Goal: Task Accomplishment & Management: Use online tool/utility

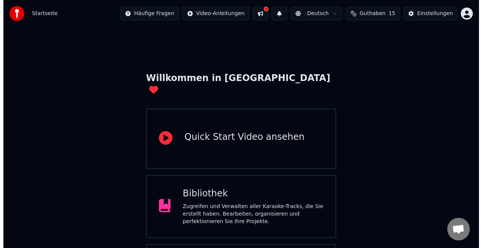
scroll to position [47, 0]
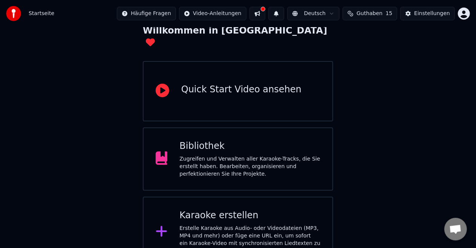
click at [230, 224] on div "Erstelle Karaoke aus Audio- oder Videodateien (MP3, MP4 und mehr) oder füge ein…" at bounding box center [249, 239] width 141 height 30
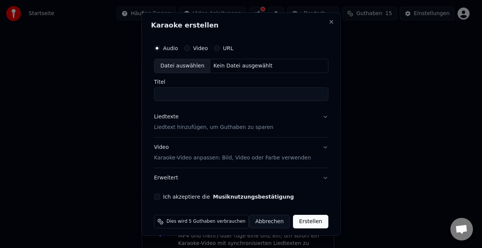
click at [187, 61] on div "Datei auswählen" at bounding box center [182, 66] width 56 height 14
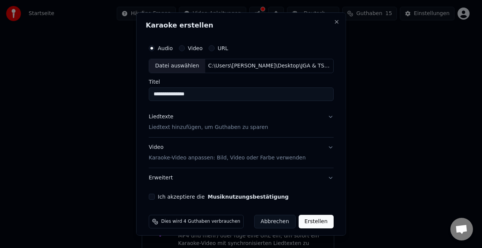
click at [199, 91] on input "**********" at bounding box center [241, 94] width 185 height 14
drag, startPoint x: 199, startPoint y: 91, endPoint x: 140, endPoint y: 96, distance: 59.0
click at [140, 96] on div "**********" at bounding box center [241, 123] width 210 height 223
type input "**********"
click at [203, 126] on p "Liedtext hinzufügen, um Guthaben zu sparen" at bounding box center [208, 128] width 119 height 8
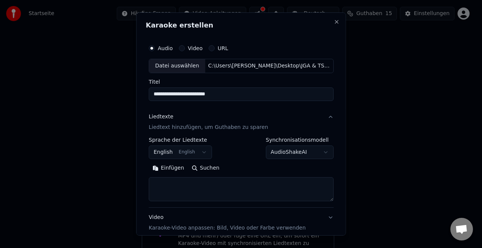
click at [204, 127] on p "Liedtext hinzufügen, um Guthaben zu sparen" at bounding box center [208, 128] width 119 height 8
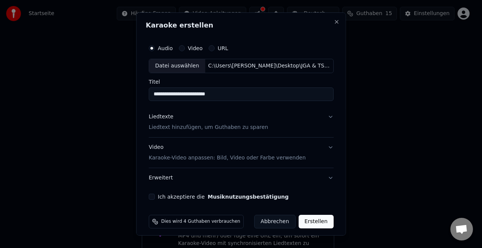
click at [204, 127] on p "Liedtext hinzufügen, um Guthaben zu sparen" at bounding box center [208, 128] width 119 height 8
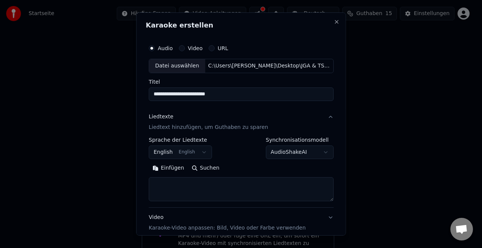
click at [220, 184] on textarea at bounding box center [241, 189] width 185 height 24
paste textarea "**********"
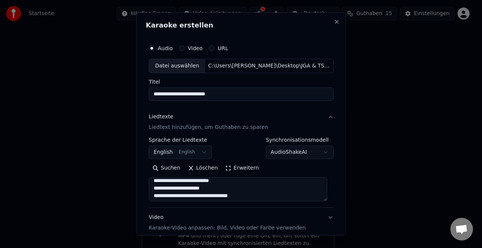
scroll to position [0, 0]
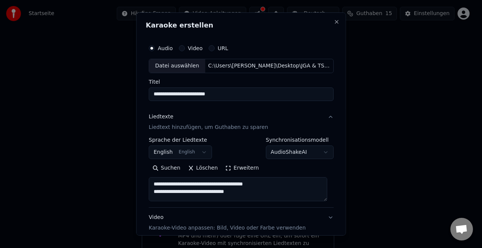
type textarea "**********"
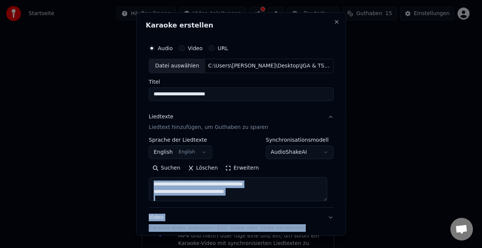
drag, startPoint x: 325, startPoint y: 201, endPoint x: 333, endPoint y: 215, distance: 16.4
click at [333, 215] on div "**********" at bounding box center [241, 123] width 210 height 223
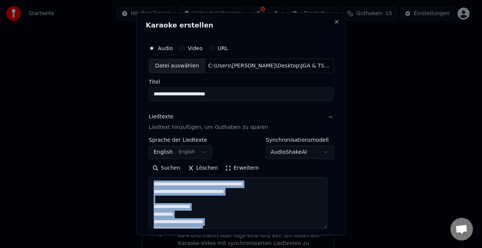
drag, startPoint x: 325, startPoint y: 200, endPoint x: 341, endPoint y: 249, distance: 51.6
click at [341, 247] on html "**********" at bounding box center [241, 110] width 482 height 315
click at [196, 153] on button "English English" at bounding box center [180, 152] width 63 height 14
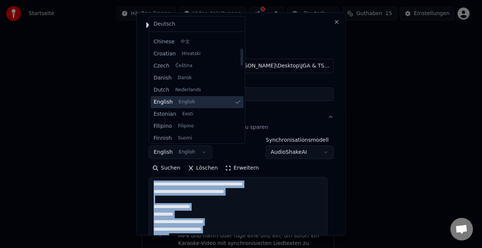
scroll to position [104, 0]
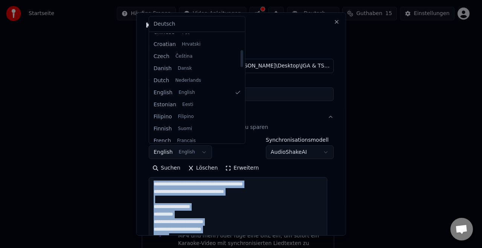
select select "**"
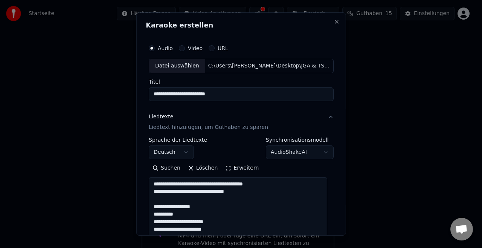
drag, startPoint x: 264, startPoint y: 195, endPoint x: 225, endPoint y: 209, distance: 41.1
click at [225, 209] on textarea at bounding box center [238, 213] width 179 height 73
drag, startPoint x: 213, startPoint y: 207, endPoint x: 143, endPoint y: 180, distance: 74.8
click at [143, 180] on div "**********" at bounding box center [241, 123] width 210 height 223
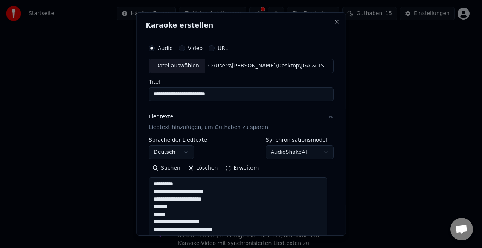
scroll to position [22, 0]
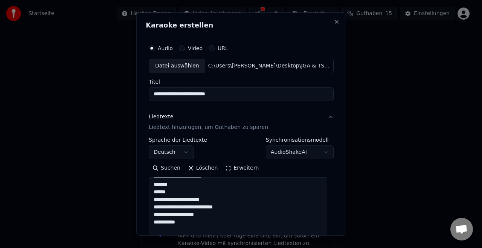
click at [177, 181] on textarea at bounding box center [238, 213] width 179 height 73
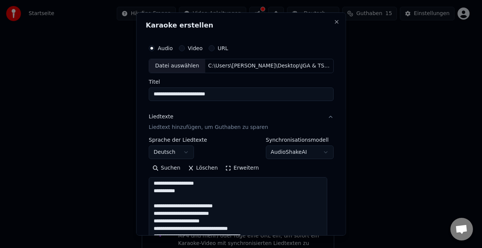
scroll to position [55, 0]
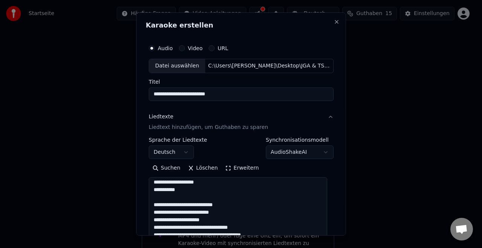
drag, startPoint x: 236, startPoint y: 205, endPoint x: 154, endPoint y: 203, distance: 81.4
click at [154, 203] on textarea at bounding box center [238, 213] width 179 height 73
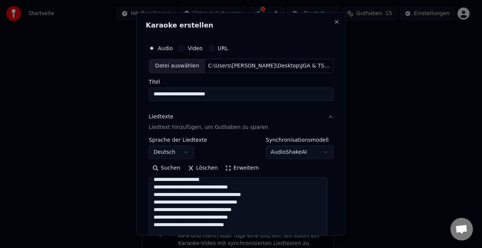
scroll to position [105, 0]
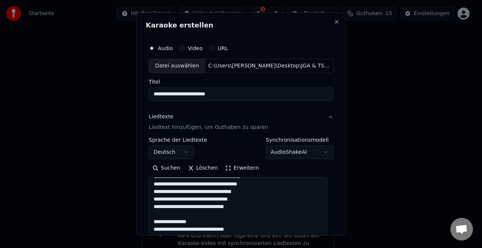
drag, startPoint x: 203, startPoint y: 219, endPoint x: 141, endPoint y: 217, distance: 61.4
click at [141, 217] on div "**********" at bounding box center [241, 123] width 210 height 223
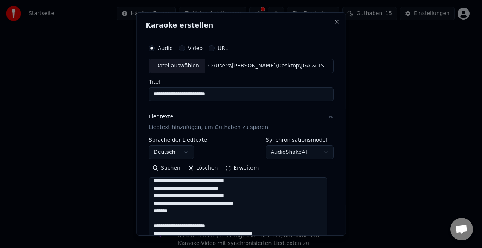
scroll to position [162, 0]
click at [256, 203] on textarea at bounding box center [238, 213] width 179 height 73
drag, startPoint x: 227, startPoint y: 223, endPoint x: 153, endPoint y: 223, distance: 73.8
click at [153, 223] on textarea at bounding box center [238, 213] width 179 height 73
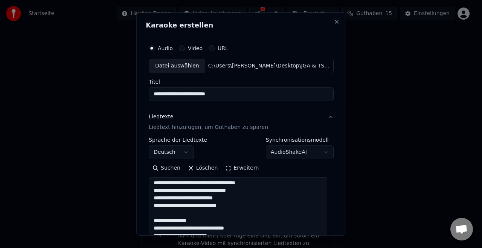
scroll to position [243, 0]
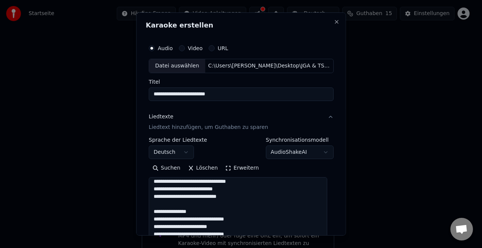
drag, startPoint x: 202, startPoint y: 212, endPoint x: 139, endPoint y: 211, distance: 62.5
click at [139, 211] on div "**********" at bounding box center [241, 123] width 210 height 223
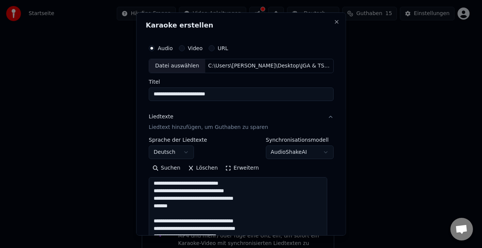
scroll to position [295, 0]
click at [253, 202] on textarea at bounding box center [238, 213] width 179 height 73
click at [253, 198] on textarea at bounding box center [238, 213] width 179 height 73
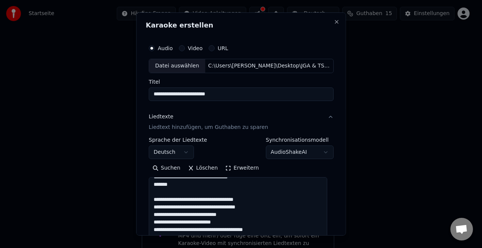
scroll to position [316, 0]
drag, startPoint x: 259, startPoint y: 198, endPoint x: 152, endPoint y: 198, distance: 106.6
click at [152, 198] on textarea at bounding box center [238, 213] width 179 height 73
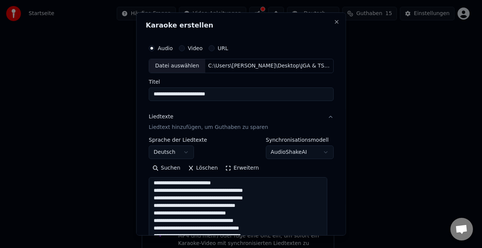
scroll to position [350, 0]
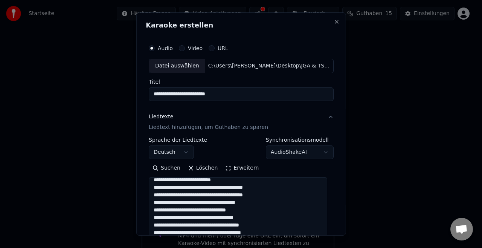
click at [160, 195] on textarea at bounding box center [238, 213] width 179 height 73
click at [261, 212] on textarea at bounding box center [238, 213] width 179 height 73
click at [254, 217] on textarea at bounding box center [238, 213] width 179 height 73
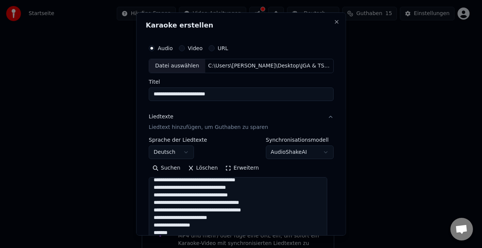
scroll to position [373, 0]
click at [155, 194] on textarea at bounding box center [238, 213] width 179 height 73
click at [163, 198] on textarea at bounding box center [238, 213] width 179 height 73
click at [292, 209] on textarea at bounding box center [238, 213] width 179 height 73
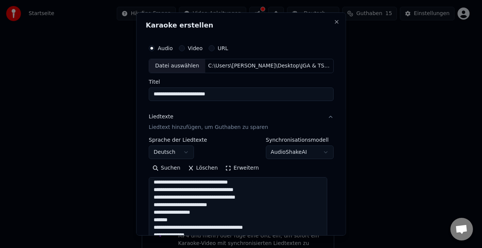
scroll to position [392, 0]
click at [184, 211] on textarea at bounding box center [238, 213] width 179 height 73
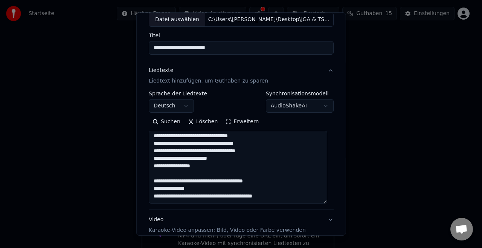
scroll to position [53, 0]
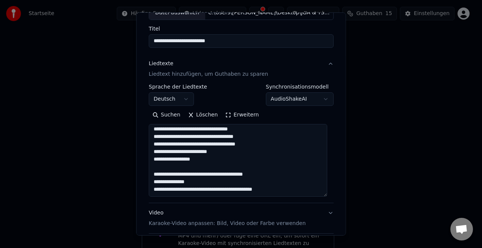
click at [253, 162] on textarea at bounding box center [238, 160] width 179 height 73
type textarea "**********"
click at [304, 226] on button "Video Karaoke-Video anpassen: Bild, Video oder Farbe verwenden" at bounding box center [241, 218] width 185 height 30
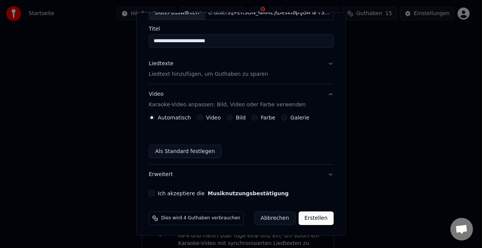
click at [199, 117] on button "Video" at bounding box center [200, 117] width 6 height 6
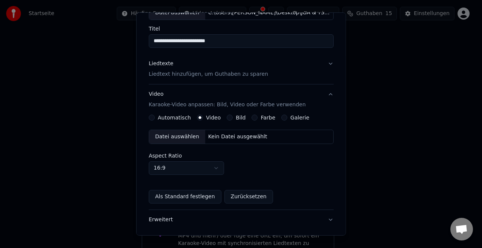
click at [177, 137] on div "Datei auswählen" at bounding box center [177, 137] width 56 height 14
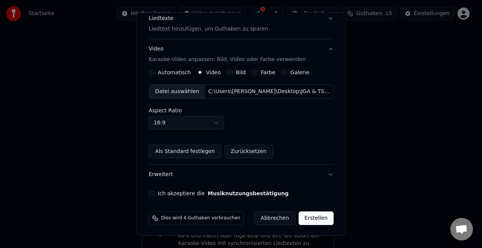
scroll to position [99, 0]
click at [157, 190] on div "Ich akzeptiere die Musiknutzungsbestätigung" at bounding box center [241, 193] width 185 height 6
click at [152, 191] on button "Ich akzeptiere die Musiknutzungsbestätigung" at bounding box center [152, 193] width 6 height 6
click at [325, 174] on button "Erweitert" at bounding box center [241, 174] width 185 height 20
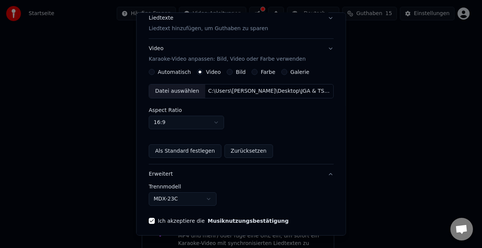
scroll to position [32, 0]
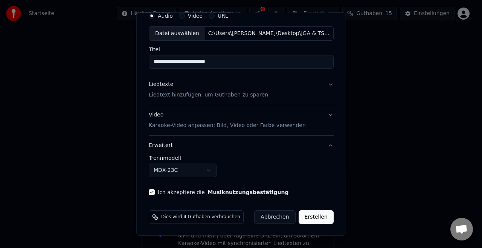
click at [325, 143] on button "Erweitert" at bounding box center [241, 146] width 185 height 20
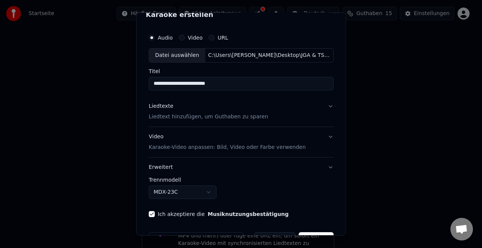
scroll to position [5, 0]
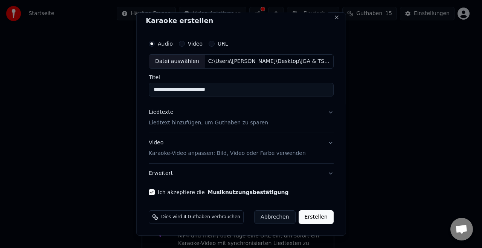
click at [325, 172] on button "Erweitert" at bounding box center [241, 173] width 185 height 20
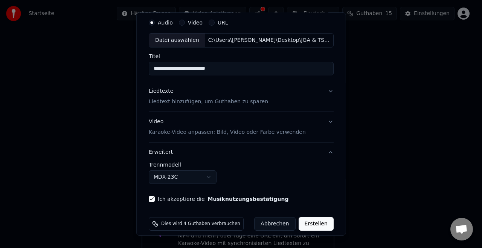
scroll to position [32, 0]
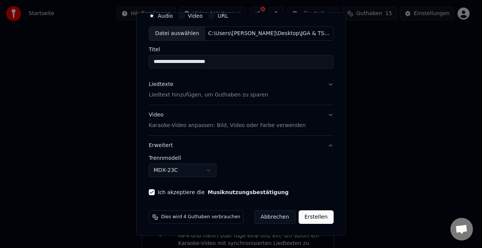
click at [191, 163] on body "**********" at bounding box center [238, 110] width 476 height 315
drag, startPoint x: 262, startPoint y: 180, endPoint x: 246, endPoint y: 169, distance: 19.4
click at [246, 169] on div "**********" at bounding box center [241, 169] width 185 height 28
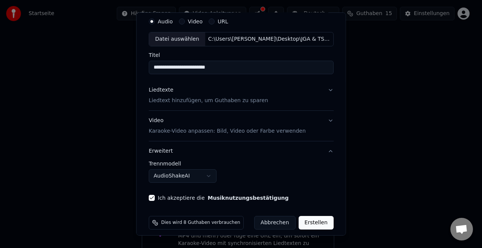
scroll to position [32, 0]
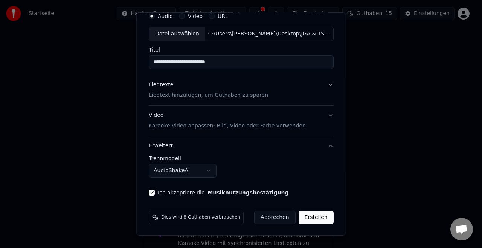
click at [214, 172] on button "AudioShakeAI" at bounding box center [183, 171] width 68 height 14
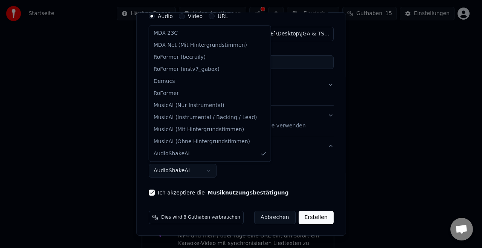
select select "**********"
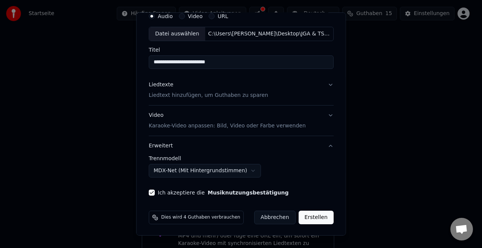
click at [272, 127] on p "Karaoke-Video anpassen: Bild, Video oder Farbe verwenden" at bounding box center [227, 126] width 157 height 8
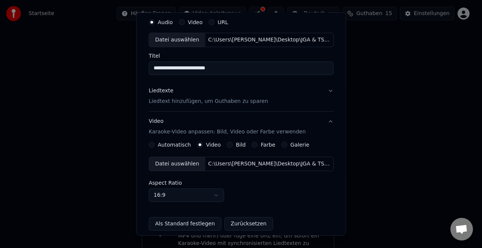
scroll to position [99, 0]
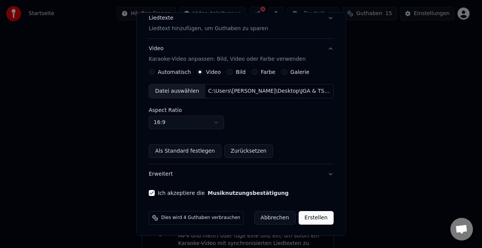
click at [310, 217] on button "Erstellen" at bounding box center [315, 218] width 35 height 14
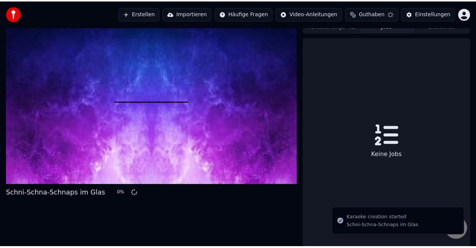
scroll to position [12, 0]
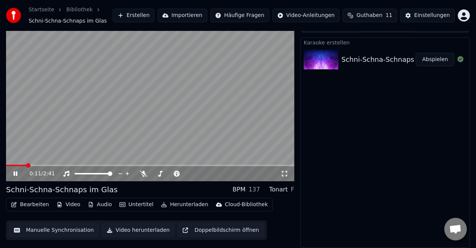
click at [287, 174] on icon at bounding box center [284, 173] width 5 height 5
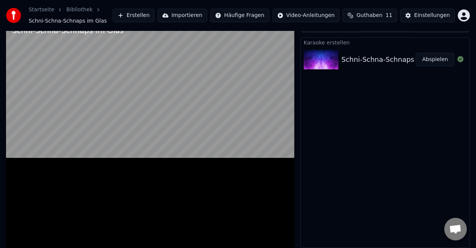
scroll to position [8, 0]
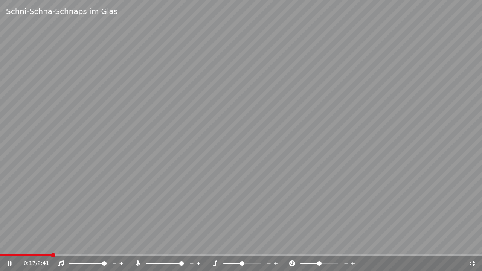
click at [184, 247] on span at bounding box center [181, 263] width 5 height 5
click at [472, 247] on icon at bounding box center [473, 264] width 8 height 6
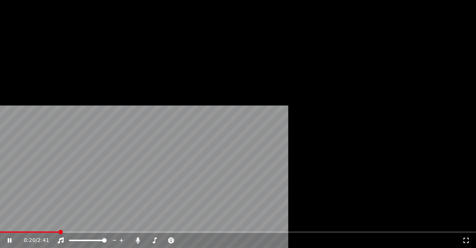
click at [58, 230] on span at bounding box center [60, 232] width 5 height 5
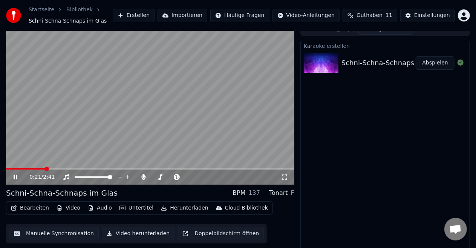
drag, startPoint x: 43, startPoint y: 167, endPoint x: 5, endPoint y: 171, distance: 38.3
click at [5, 171] on div "0:21 / 2:41 Schni-Schna-Schnaps im Glas BPM 137 Tonart F Bearbeiten Video Audio…" at bounding box center [238, 137] width 476 height 229
click at [17, 171] on div "0:22 / 2:41" at bounding box center [150, 176] width 288 height 15
click at [16, 168] on span at bounding box center [11, 169] width 11 height 2
click at [90, 211] on button "Audio" at bounding box center [100, 208] width 30 height 11
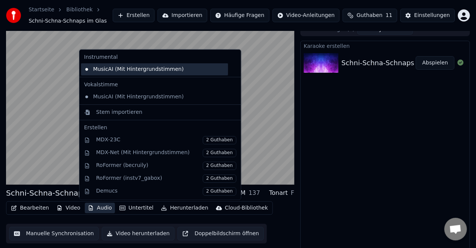
click at [136, 71] on div "MusicAI (Mit Hintergrundstimmen)" at bounding box center [154, 69] width 147 height 12
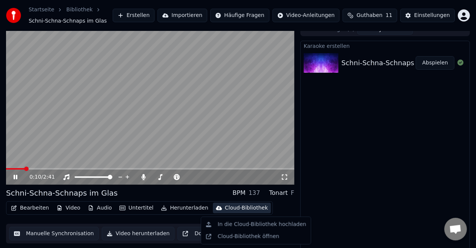
click at [240, 218] on body "Startseite Bibliothek Schni-Schna-Schnaps im Glas Erstellen Importieren Häufige…" at bounding box center [238, 116] width 476 height 248
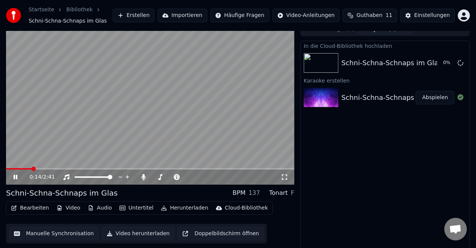
click at [285, 181] on div "0:14 / 2:41" at bounding box center [150, 177] width 282 height 8
click at [285, 178] on icon at bounding box center [285, 177] width 8 height 6
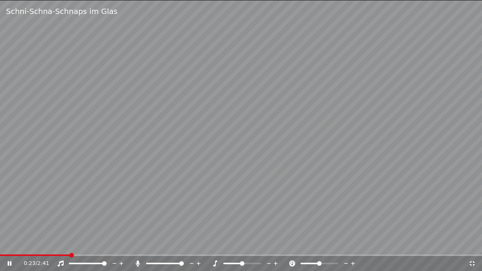
drag, startPoint x: 456, startPoint y: 186, endPoint x: 372, endPoint y: 193, distance: 84.6
click at [372, 193] on video at bounding box center [241, 135] width 482 height 271
click at [9, 247] on icon at bounding box center [9, 263] width 5 height 5
click at [476, 247] on div "0:27 / 2:41" at bounding box center [241, 263] width 482 height 15
click at [474, 247] on icon at bounding box center [473, 264] width 8 height 6
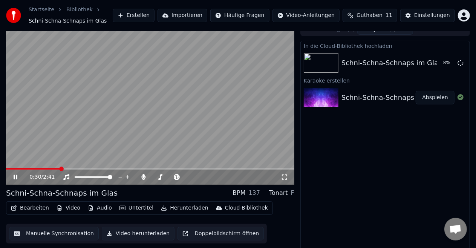
click at [17, 178] on icon at bounding box center [16, 177] width 4 height 5
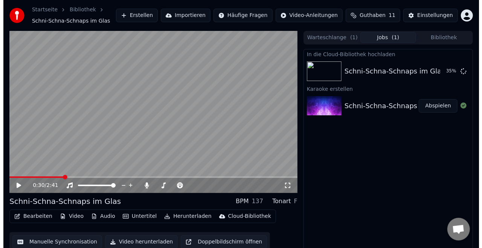
scroll to position [12, 0]
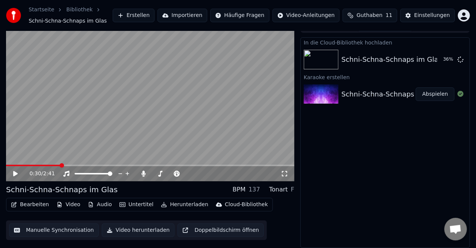
click at [154, 18] on button "Erstellen" at bounding box center [134, 16] width 42 height 14
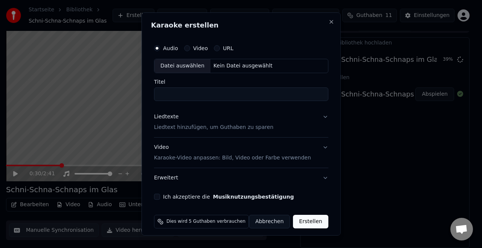
click at [183, 65] on div "Datei auswählen" at bounding box center [182, 66] width 56 height 14
type input "**********"
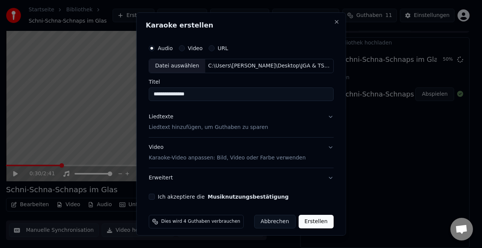
click at [203, 131] on button "Liedtexte Liedtext hinzufügen, um Guthaben zu sparen" at bounding box center [241, 122] width 185 height 30
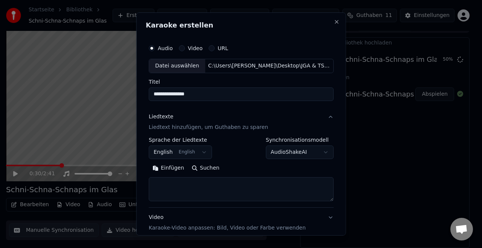
click at [188, 193] on textarea at bounding box center [241, 189] width 185 height 24
click at [197, 149] on button "English English" at bounding box center [180, 152] width 63 height 14
click at [199, 154] on button "English English" at bounding box center [180, 152] width 63 height 14
click at [193, 187] on textarea at bounding box center [241, 189] width 185 height 24
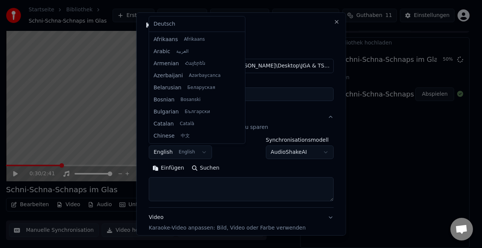
scroll to position [60, 0]
select select "**"
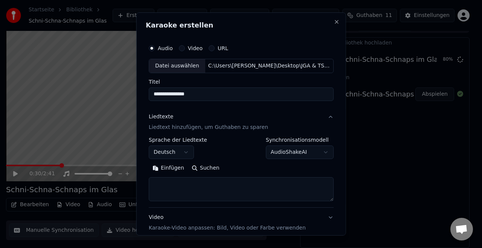
click at [216, 123] on div "Liedtexte Liedtext hinzufügen, um Guthaben zu sparen" at bounding box center [208, 122] width 119 height 18
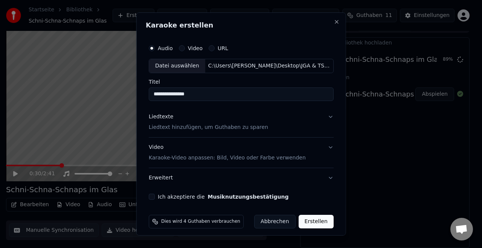
click at [208, 128] on p "Liedtext hinzufügen, um Guthaben zu sparen" at bounding box center [208, 128] width 119 height 8
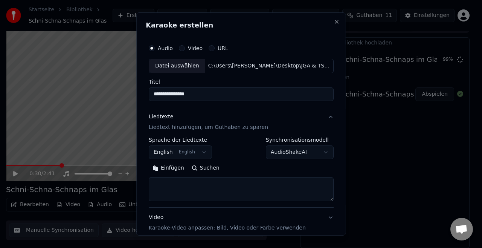
click at [197, 199] on textarea at bounding box center [241, 189] width 185 height 24
click at [188, 155] on button "English English" at bounding box center [180, 152] width 63 height 14
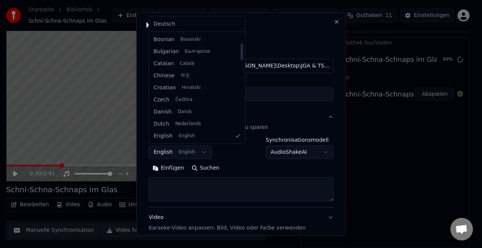
select select "**"
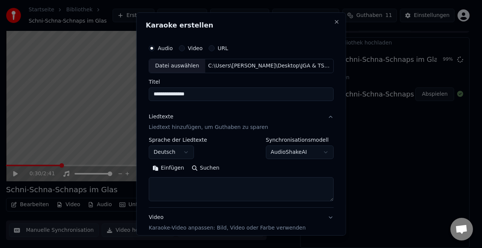
click at [189, 187] on textarea at bounding box center [241, 189] width 185 height 24
paste textarea "**********"
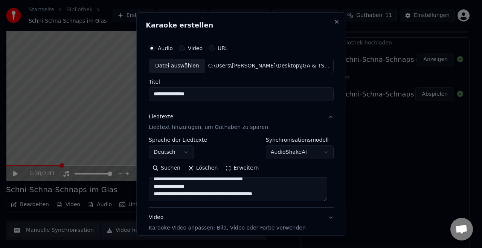
scroll to position [449, 0]
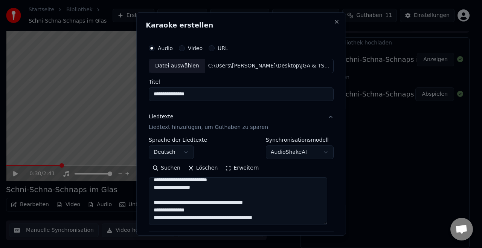
drag, startPoint x: 325, startPoint y: 197, endPoint x: 343, endPoint y: 231, distance: 38.2
click at [343, 231] on div "**********" at bounding box center [241, 123] width 210 height 223
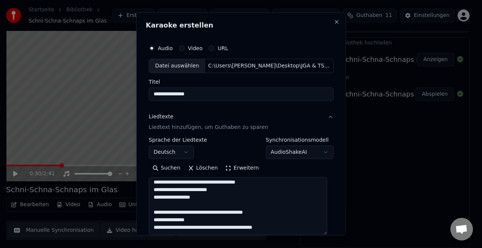
scroll to position [0, 0]
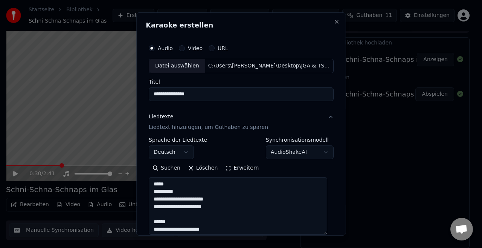
click at [171, 176] on div "Suchen Löschen Erweitern" at bounding box center [241, 198] width 185 height 73
click at [168, 183] on textarea at bounding box center [238, 206] width 179 height 58
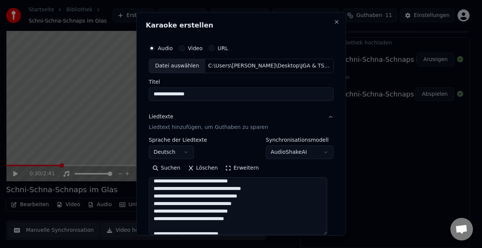
scroll to position [108, 0]
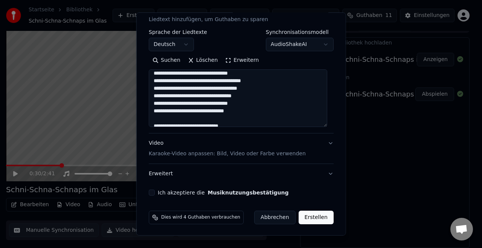
type textarea "**********"
click at [235, 157] on button "Video Karaoke-Video anpassen: Bild, Video oder Farbe verwenden" at bounding box center [241, 148] width 185 height 30
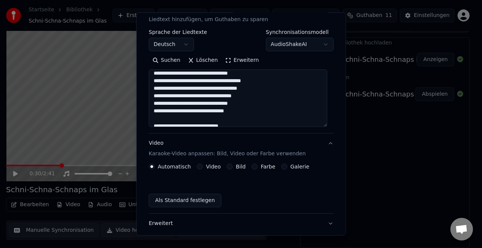
scroll to position [54, 0]
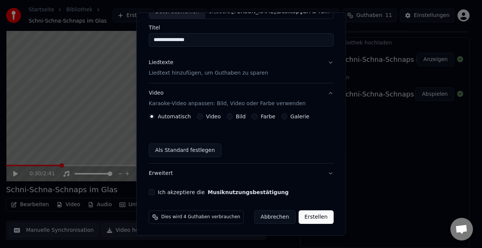
click at [206, 116] on label "Video" at bounding box center [213, 116] width 15 height 5
click at [203, 116] on button "Video" at bounding box center [200, 116] width 6 height 6
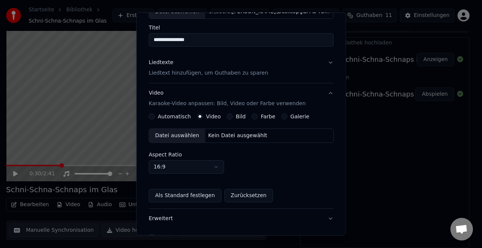
click at [177, 136] on div "Datei auswählen" at bounding box center [177, 136] width 56 height 14
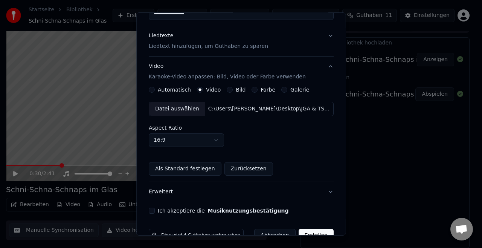
scroll to position [99, 0]
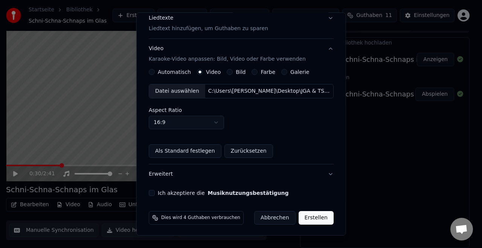
click at [151, 191] on button "Ich akzeptiere die Musiknutzungsbestätigung" at bounding box center [152, 193] width 6 height 6
click at [308, 218] on button "Erstellen" at bounding box center [315, 218] width 35 height 14
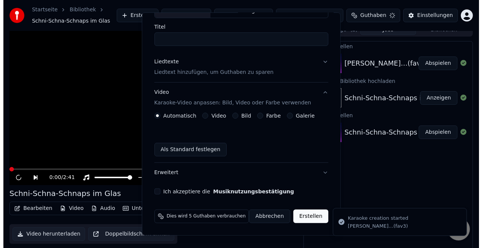
scroll to position [54, 0]
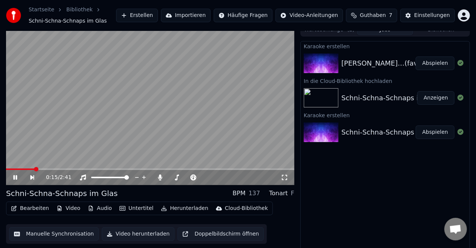
click at [162, 100] on video at bounding box center [150, 104] width 288 height 162
click at [137, 133] on video at bounding box center [150, 104] width 288 height 162
click at [158, 16] on button "Erstellen" at bounding box center [137, 16] width 42 height 14
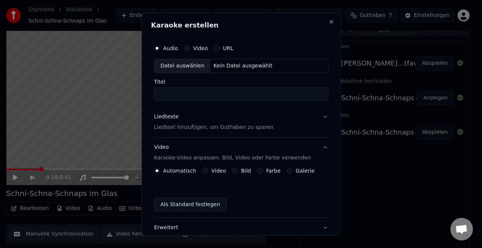
click at [189, 68] on div "Datei auswählen" at bounding box center [182, 66] width 56 height 14
type input "**********"
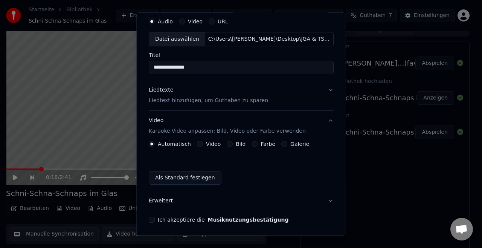
scroll to position [27, 0]
click at [228, 100] on p "Liedtext hinzufügen, um Guthaben zu sparen" at bounding box center [208, 100] width 119 height 8
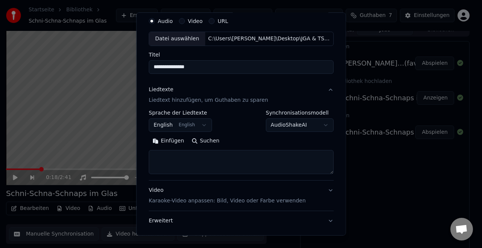
click at [179, 153] on textarea at bounding box center [241, 162] width 185 height 24
click at [192, 129] on button "English English" at bounding box center [180, 125] width 63 height 14
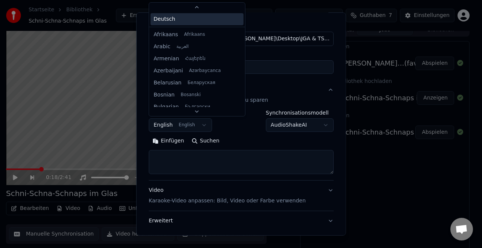
scroll to position [60, 0]
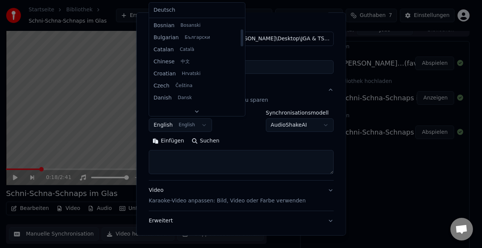
select select "**"
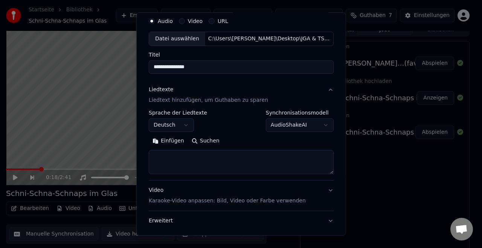
click at [179, 159] on textarea at bounding box center [241, 162] width 185 height 24
paste textarea "**********"
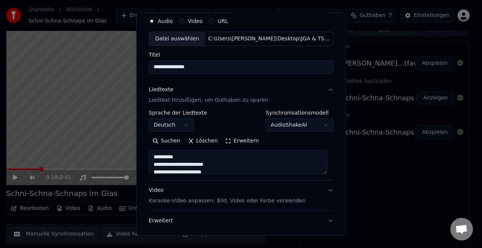
scroll to position [438, 0]
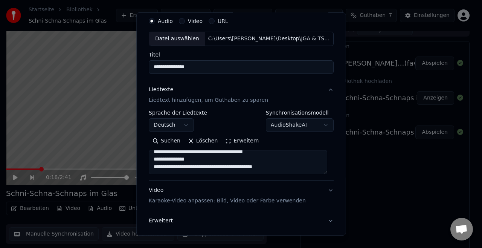
type textarea "**********"
click at [319, 124] on body "**********" at bounding box center [238, 116] width 476 height 248
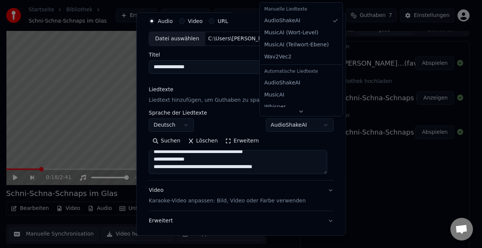
click at [330, 137] on div at bounding box center [241, 124] width 482 height 248
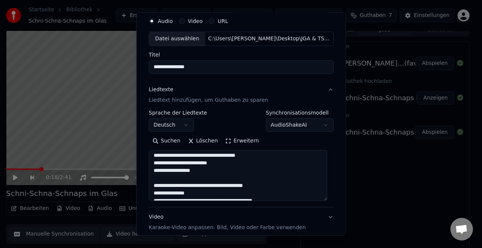
drag, startPoint x: 325, startPoint y: 172, endPoint x: 330, endPoint y: 221, distance: 48.5
click at [330, 221] on div "**********" at bounding box center [241, 142] width 191 height 262
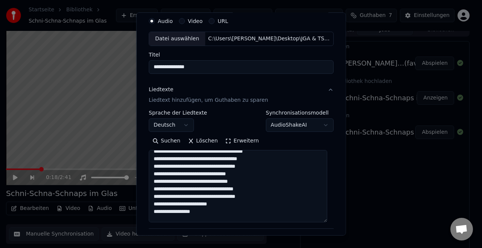
scroll to position [393, 0]
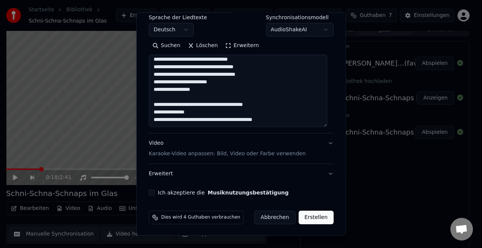
click at [237, 150] on p "Karaoke-Video anpassen: Bild, Video oder Farbe verwenden" at bounding box center [227, 154] width 157 height 8
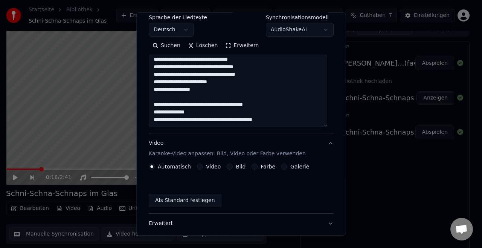
scroll to position [54, 0]
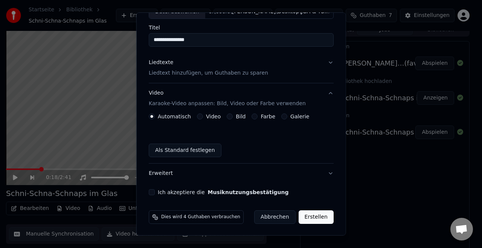
click at [206, 116] on label "Video" at bounding box center [213, 116] width 15 height 5
click at [203, 116] on button "Video" at bounding box center [200, 116] width 6 height 6
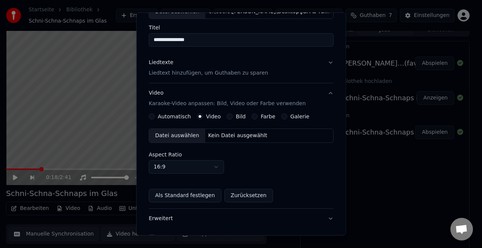
click at [181, 130] on div "Datei auswählen" at bounding box center [177, 136] width 56 height 14
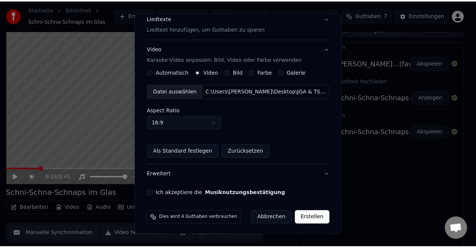
scroll to position [99, 0]
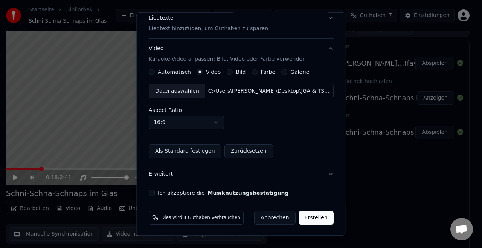
click at [216, 121] on body "**********" at bounding box center [238, 116] width 476 height 248
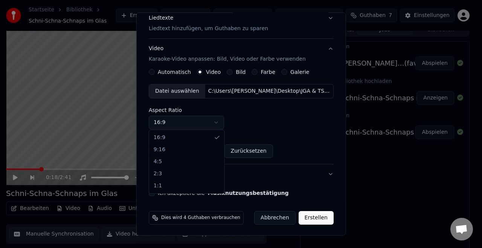
select select "***"
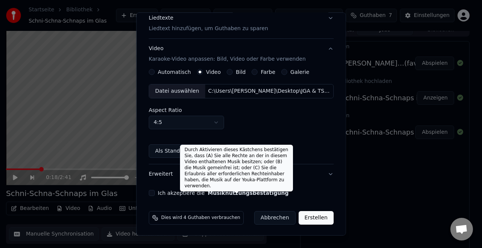
click at [224, 193] on button "Musiknutzungsbestätigung" at bounding box center [248, 192] width 81 height 5
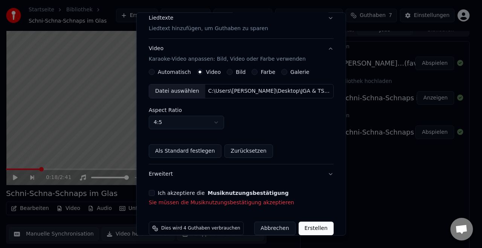
click at [153, 194] on button "Ich akzeptiere die Musiknutzungsbestätigung" at bounding box center [152, 193] width 6 height 6
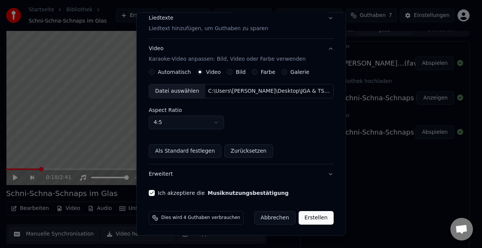
click at [314, 219] on button "Erstellen" at bounding box center [315, 218] width 35 height 14
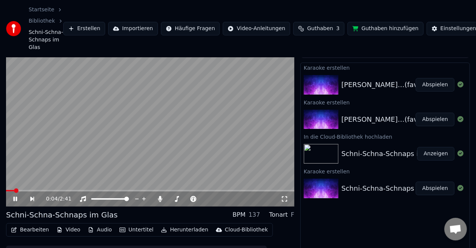
scroll to position [11, 0]
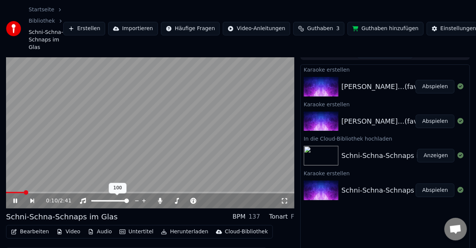
click at [114, 200] on span at bounding box center [110, 201] width 38 height 2
click at [104, 200] on span at bounding box center [106, 200] width 5 height 5
click at [110, 142] on video at bounding box center [150, 127] width 288 height 162
click at [436, 157] on button "Anzeigen" at bounding box center [435, 156] width 37 height 14
click at [435, 187] on button "Abspielen" at bounding box center [434, 190] width 39 height 14
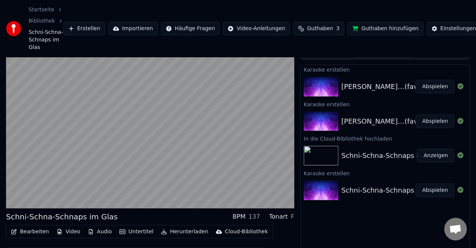
click at [438, 123] on button "Abspielen" at bounding box center [434, 121] width 39 height 14
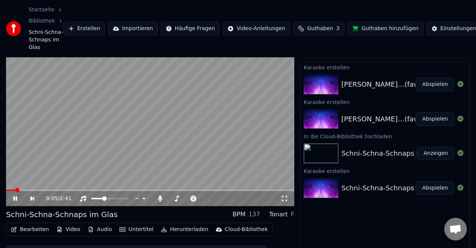
scroll to position [12, 0]
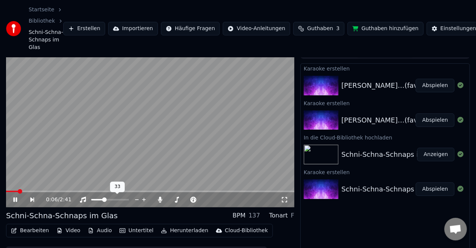
click at [98, 198] on div at bounding box center [117, 200] width 61 height 8
click at [96, 200] on span at bounding box center [94, 200] width 6 height 2
click at [96, 200] on span at bounding box center [98, 199] width 5 height 5
click at [129, 200] on span at bounding box center [110, 200] width 38 height 2
click at [183, 213] on div "Schni-Schna-Schnaps im Glas BPM 137 Tonart F" at bounding box center [150, 215] width 288 height 11
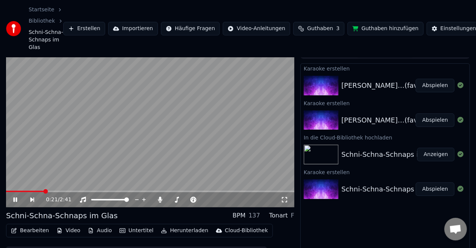
click at [16, 200] on icon at bounding box center [16, 199] width 4 height 5
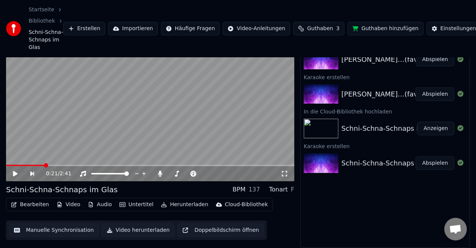
click at [37, 205] on button "Bearbeiten" at bounding box center [30, 204] width 44 height 11
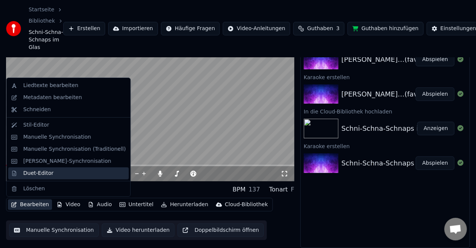
click at [43, 172] on div "Duet-Editor" at bounding box center [38, 173] width 30 height 8
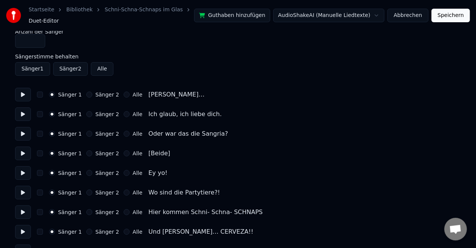
scroll to position [10, 0]
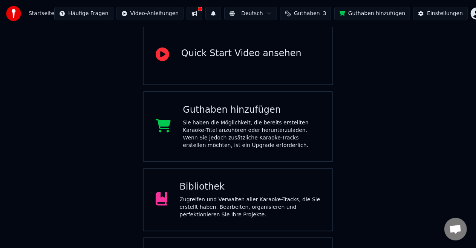
scroll to position [124, 0]
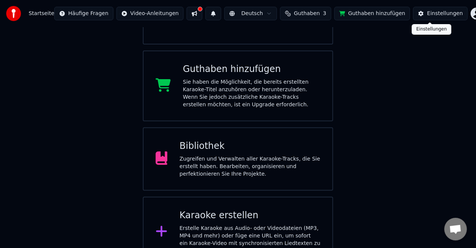
click at [466, 15] on html "Startseite Häufige Fragen Video-Anleitungen Deutsch Guthaben 3 Guthaben hinzufü…" at bounding box center [238, 72] width 476 height 392
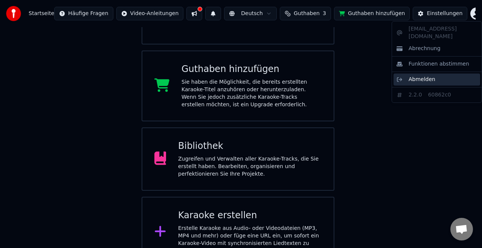
click at [421, 76] on span "Abmelden" at bounding box center [422, 80] width 27 height 8
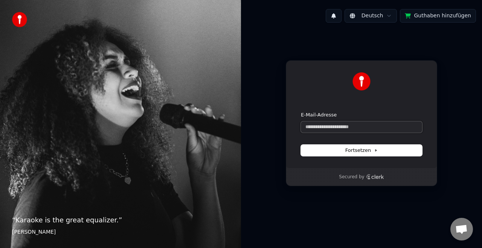
click at [345, 127] on input "E-Mail-Adresse" at bounding box center [361, 126] width 121 height 11
click at [371, 148] on span "Fortsetzen" at bounding box center [361, 150] width 32 height 7
type input "**********"
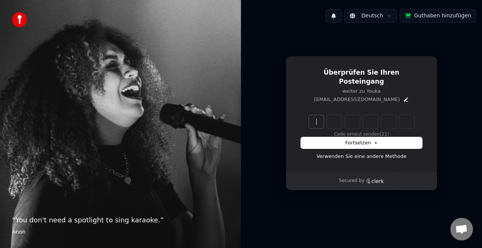
click at [315, 118] on input "Enter verification code" at bounding box center [369, 122] width 121 height 14
type input "******"
